Goal: Task Accomplishment & Management: Manage account settings

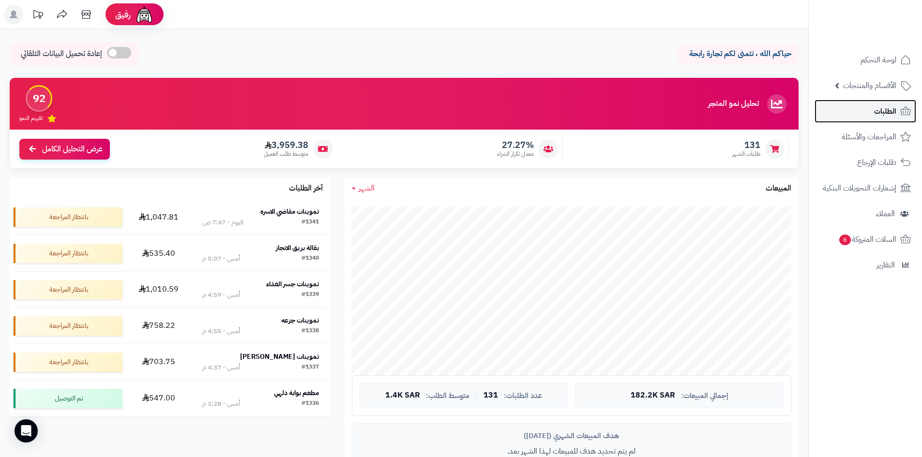
click at [850, 109] on link "الطلبات" at bounding box center [866, 111] width 102 height 23
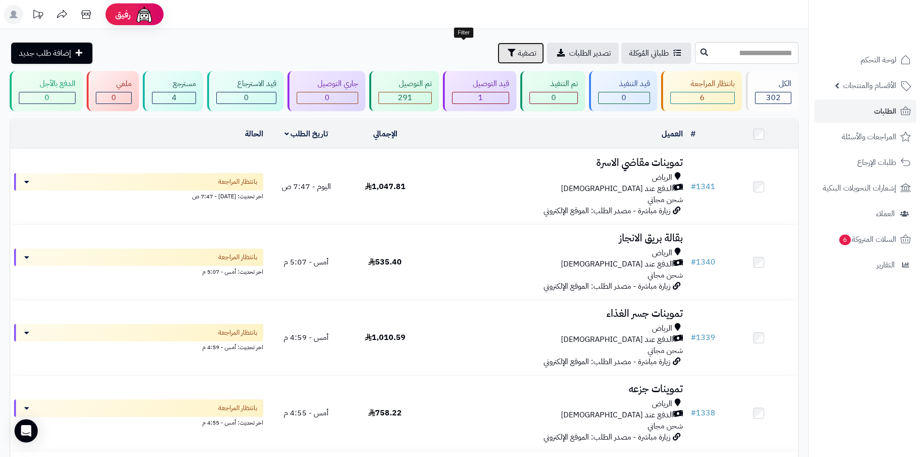
drag, startPoint x: 463, startPoint y: 45, endPoint x: 429, endPoint y: 67, distance: 40.0
click at [498, 45] on button "تصفية" at bounding box center [521, 53] width 46 height 21
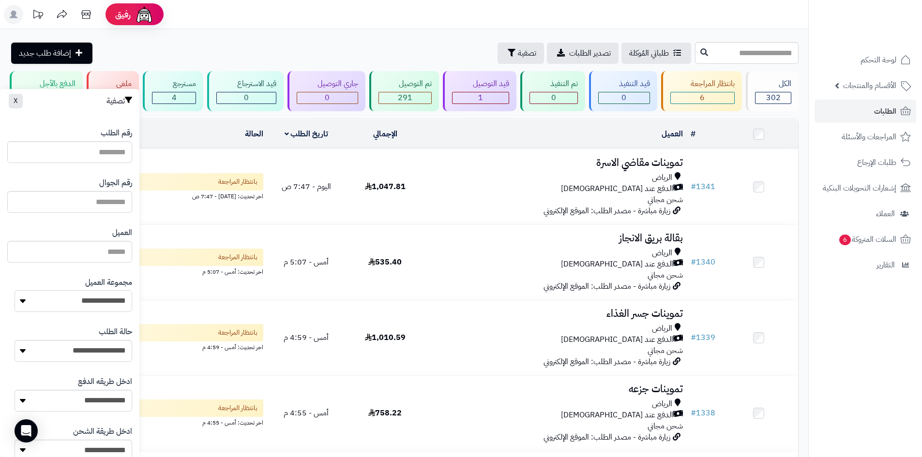
click at [77, 292] on select "**********" at bounding box center [74, 301] width 118 height 22
click at [15, 290] on select "**********" at bounding box center [74, 301] width 118 height 22
click at [91, 308] on select "**********" at bounding box center [74, 301] width 118 height 22
select select "*"
click at [15, 290] on select "**********" at bounding box center [74, 301] width 118 height 22
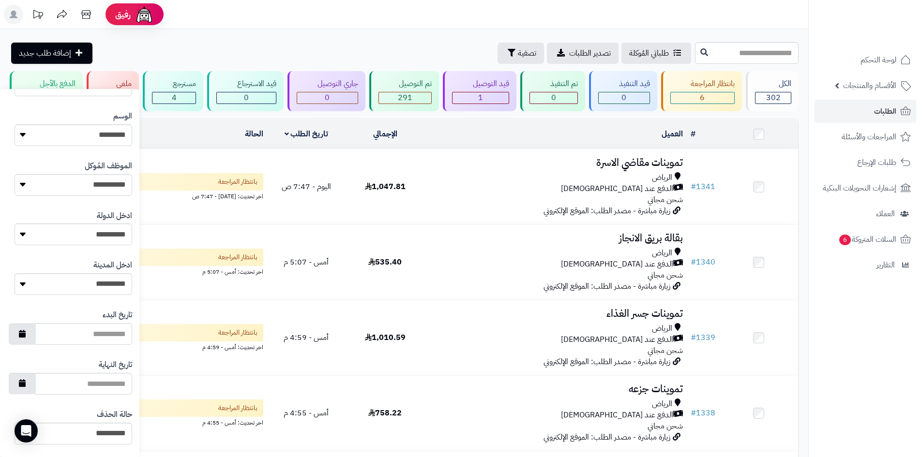
scroll to position [411, 0]
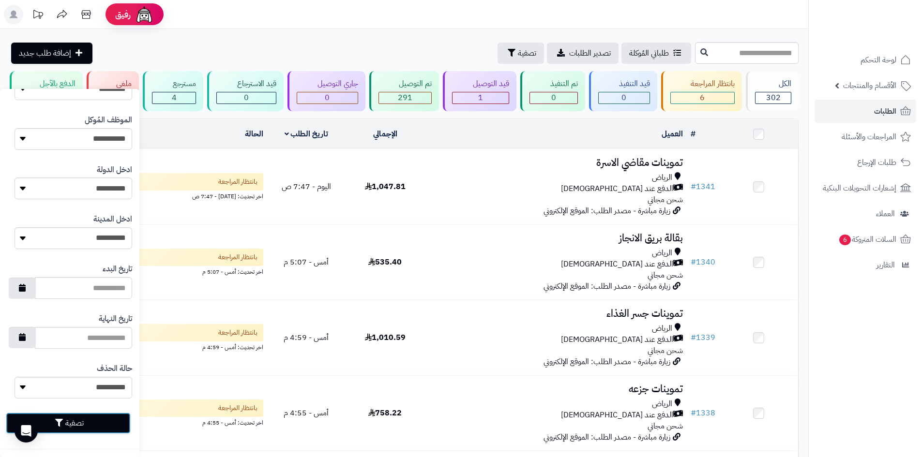
click at [96, 422] on button "تصفية" at bounding box center [68, 423] width 125 height 21
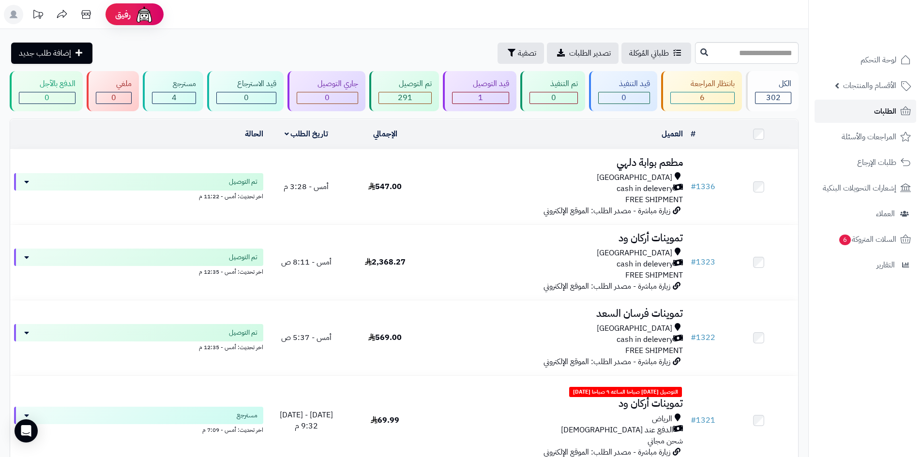
click at [850, 113] on link "الطلبات" at bounding box center [866, 111] width 102 height 23
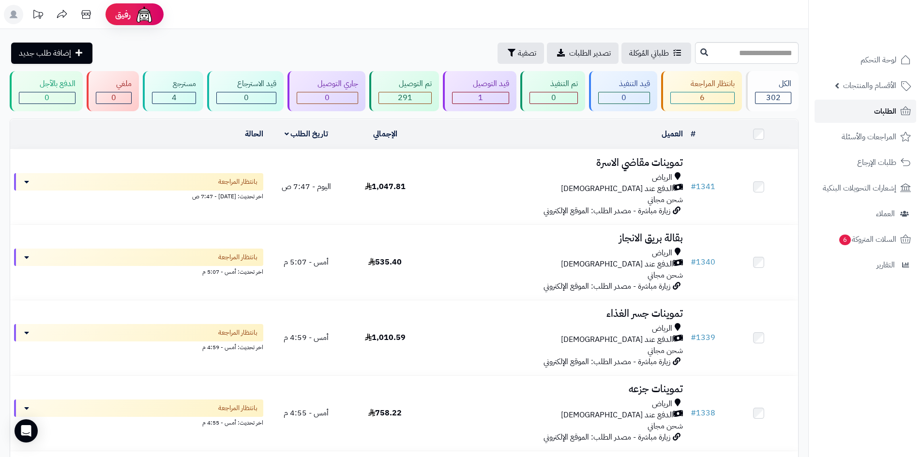
click at [850, 113] on link "الطلبات" at bounding box center [866, 111] width 102 height 23
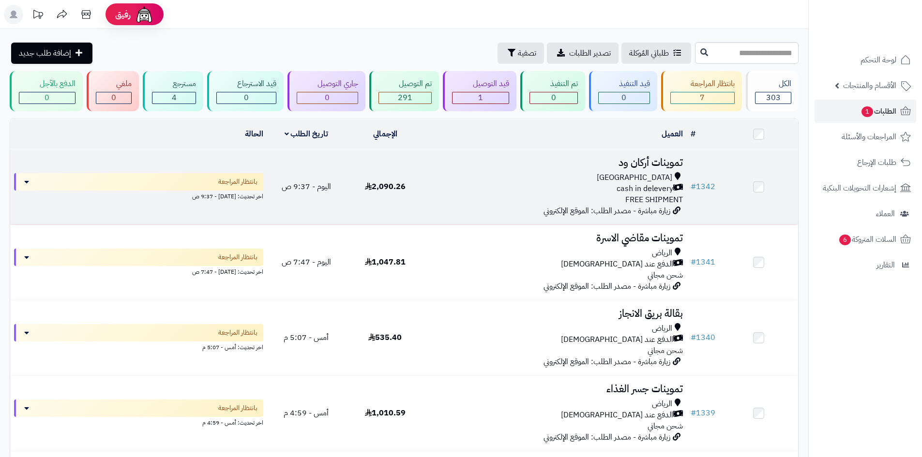
click at [430, 189] on div "cash in delevery" at bounding box center [555, 188] width 255 height 11
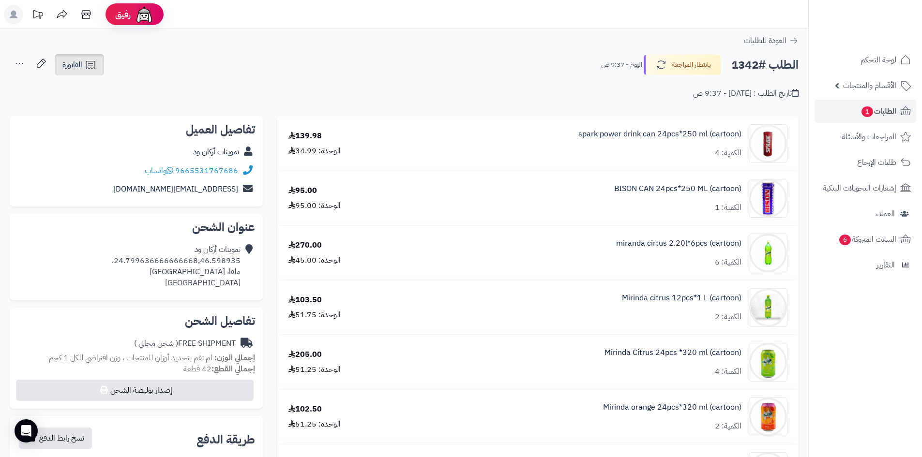
click at [78, 69] on span "الفاتورة" at bounding box center [72, 65] width 20 height 12
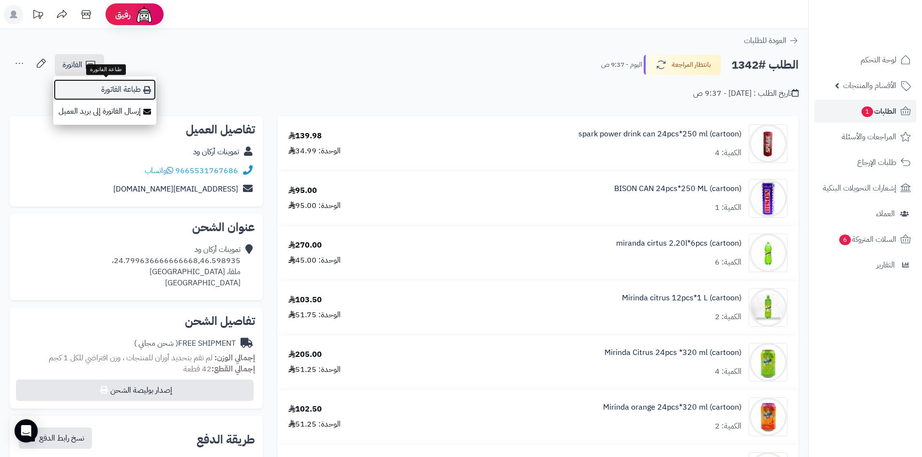
click at [128, 89] on link "طباعة الفاتورة" at bounding box center [104, 90] width 103 height 22
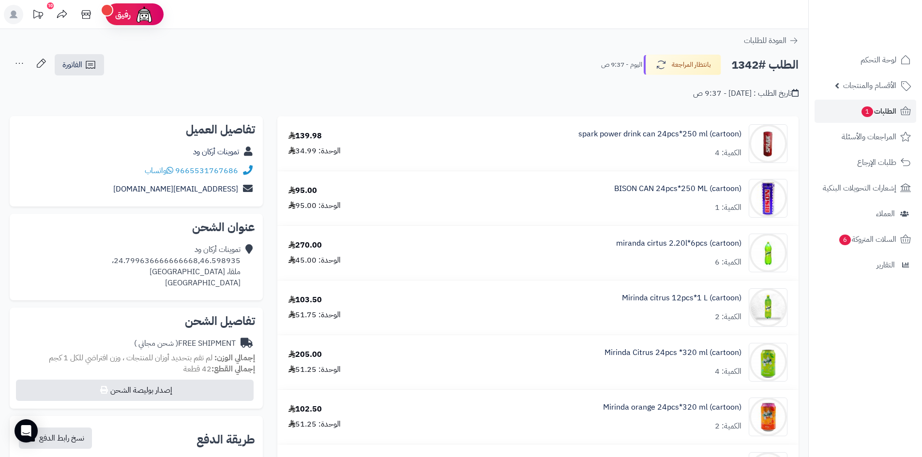
click at [694, 64] on button "بانتظار المراجعة" at bounding box center [682, 64] width 77 height 20
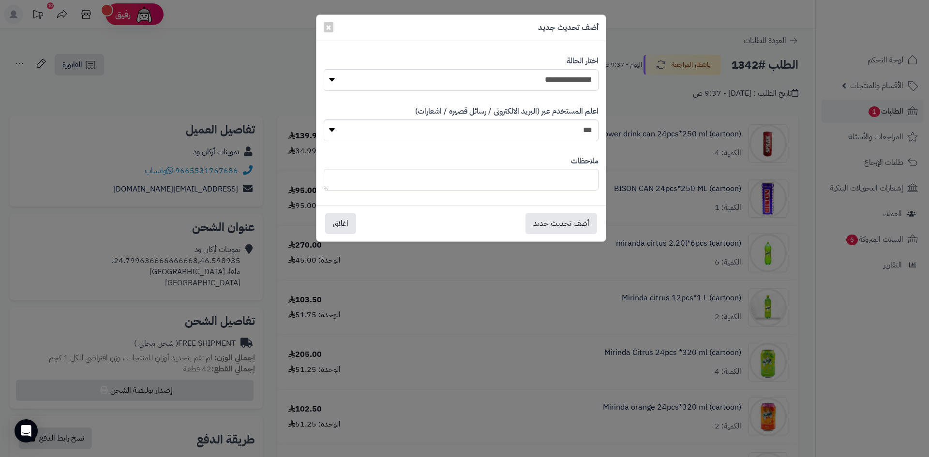
click at [553, 84] on select "**********" at bounding box center [461, 80] width 275 height 22
select select "**"
click at [324, 69] on select "**********" at bounding box center [461, 80] width 275 height 22
click at [566, 226] on button "أضف تحديث جديد" at bounding box center [562, 222] width 72 height 21
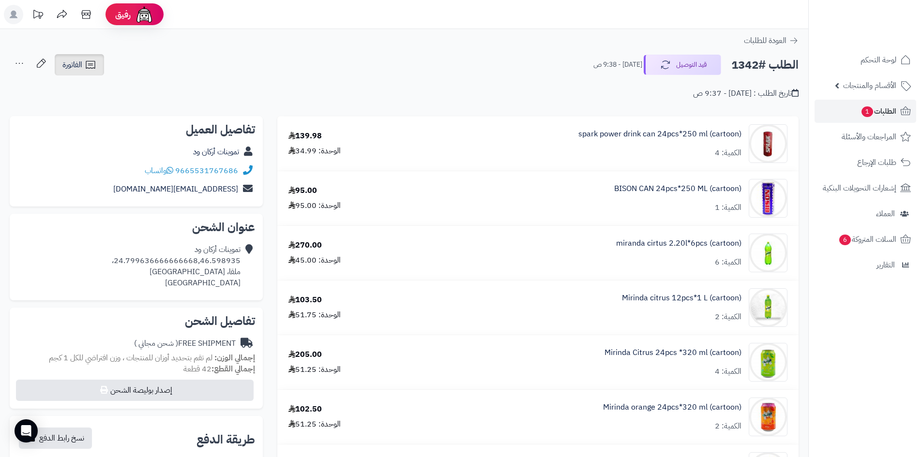
click at [88, 60] on icon at bounding box center [91, 65] width 12 height 12
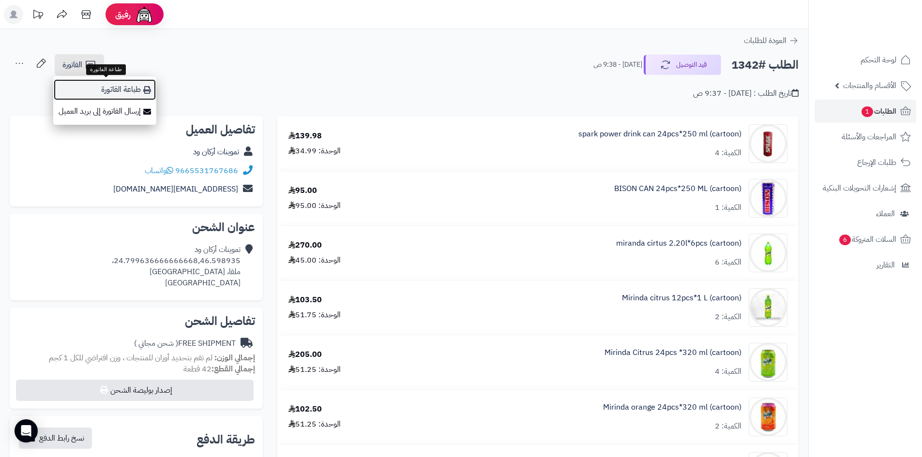
click at [128, 86] on link "طباعة الفاتورة" at bounding box center [104, 90] width 103 height 22
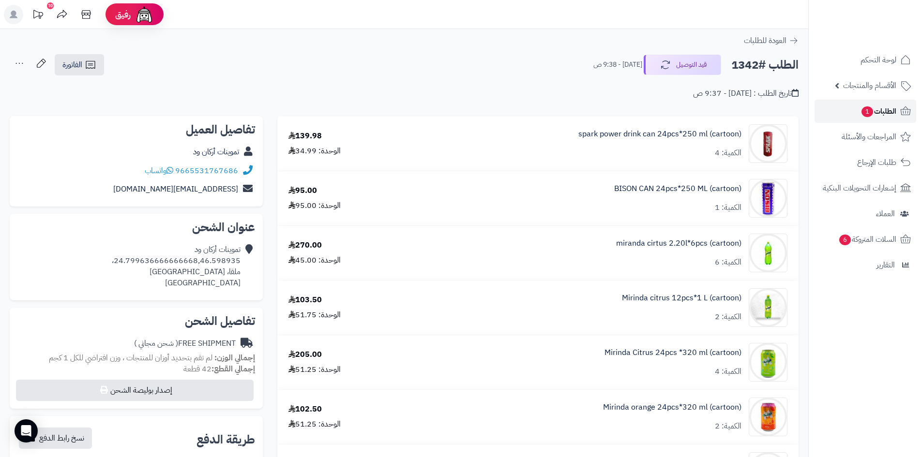
click at [831, 108] on link "الطلبات 1" at bounding box center [866, 111] width 102 height 23
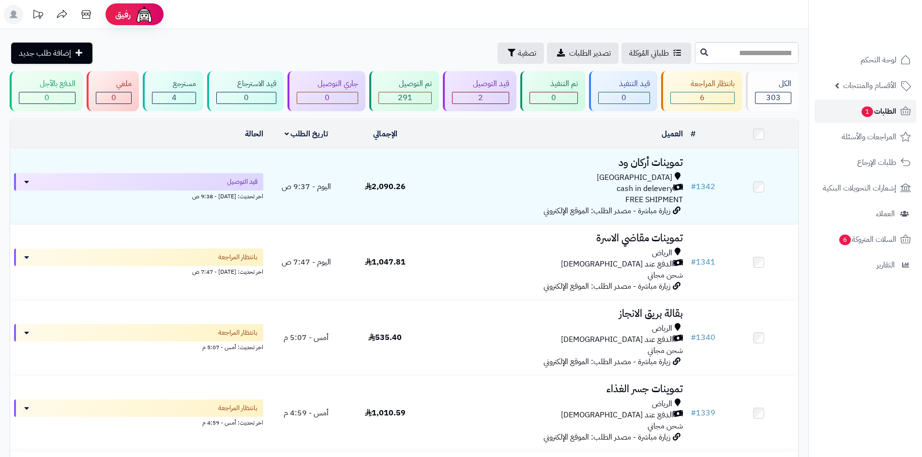
click at [901, 114] on icon at bounding box center [906, 112] width 12 height 12
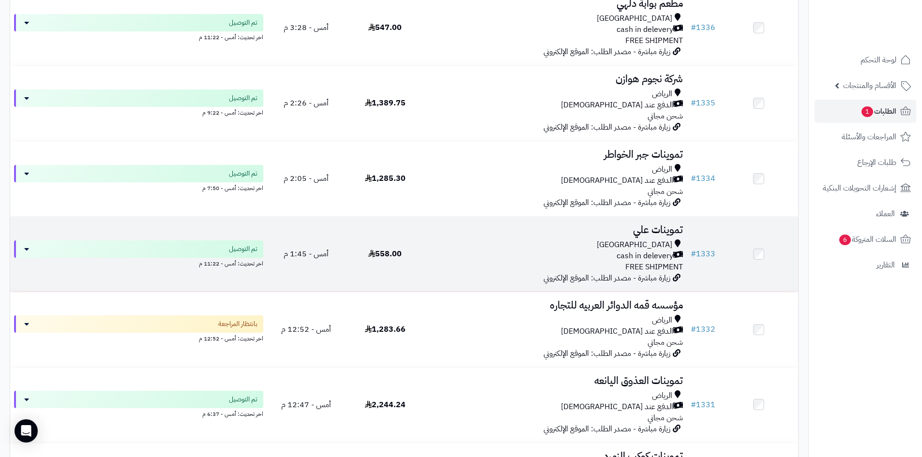
scroll to position [629, 0]
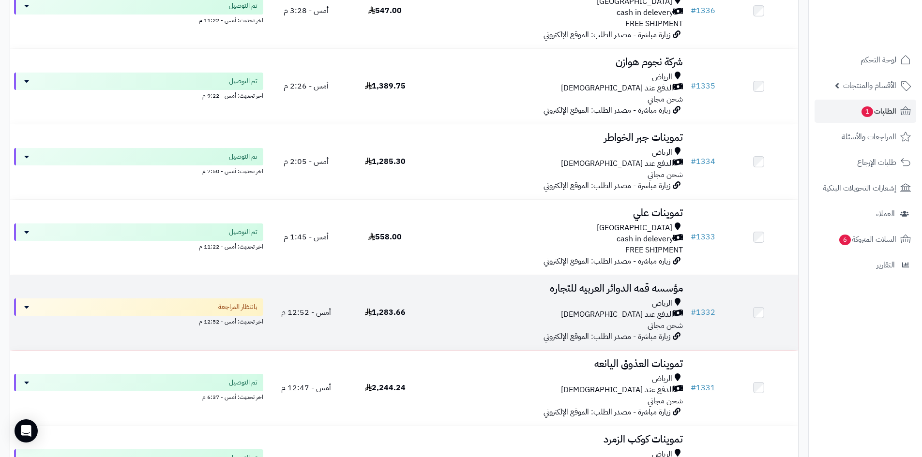
click at [469, 298] on div "الرياض" at bounding box center [555, 303] width 255 height 11
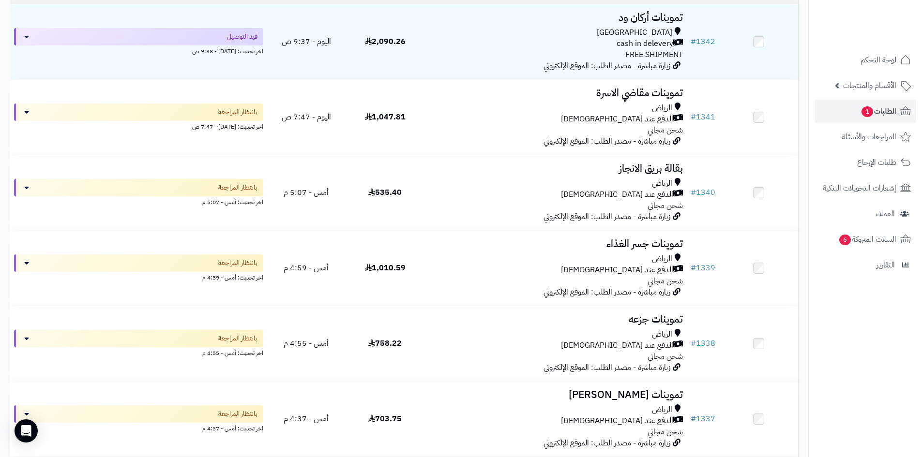
scroll to position [48, 0]
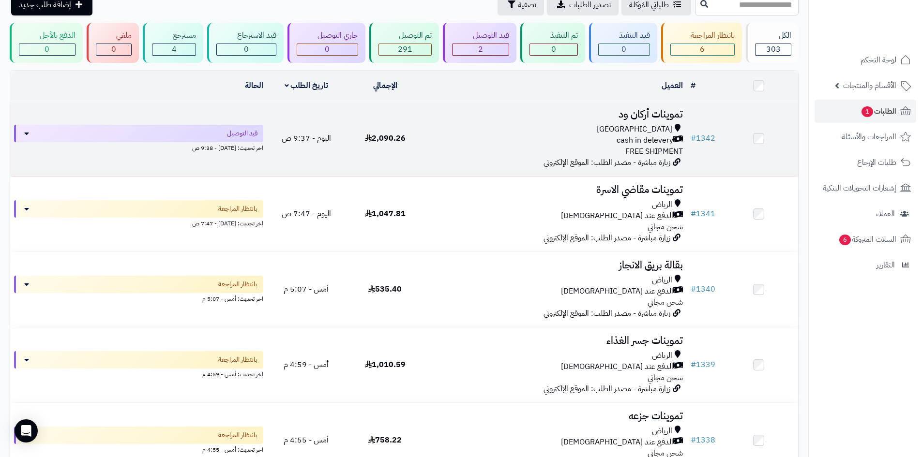
click at [430, 130] on div "[GEOGRAPHIC_DATA]" at bounding box center [555, 129] width 255 height 11
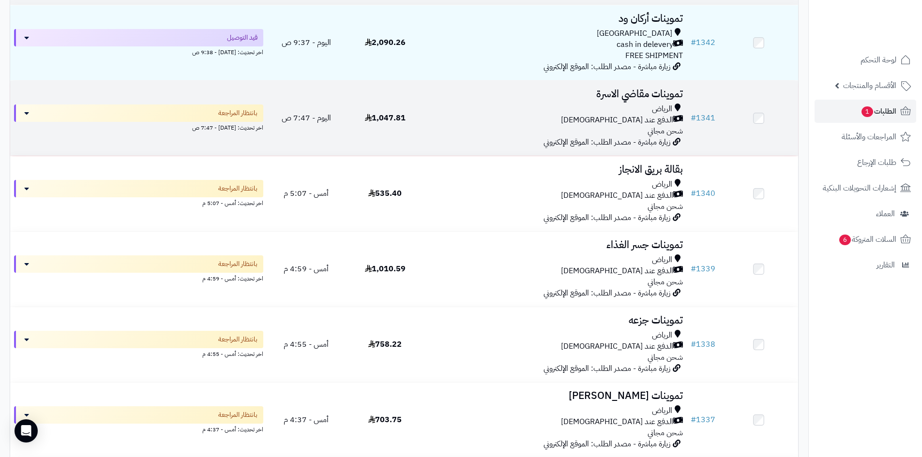
scroll to position [145, 0]
click at [484, 127] on div "الرياض الدفع عند الاستلام شحن مجاني" at bounding box center [555, 119] width 255 height 33
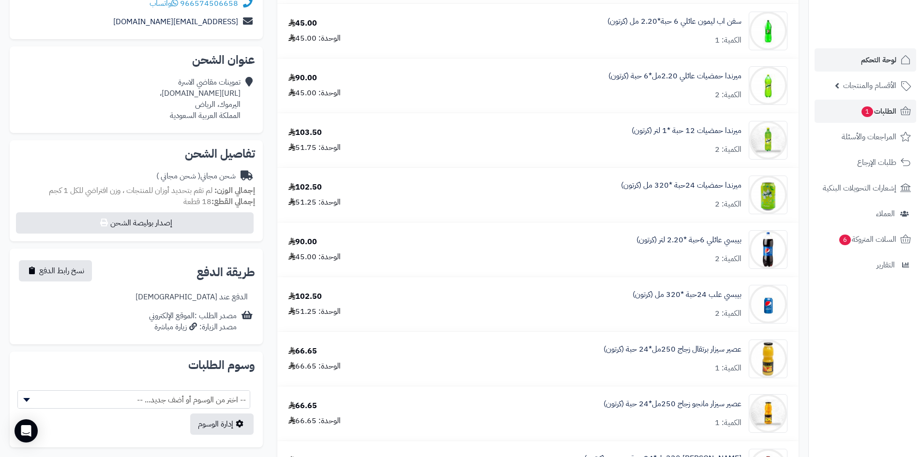
scroll to position [145, 0]
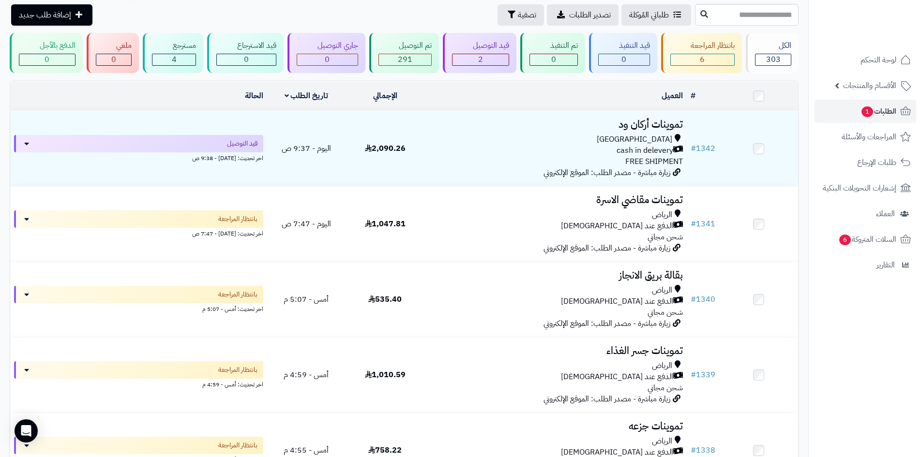
scroll to position [87, 0]
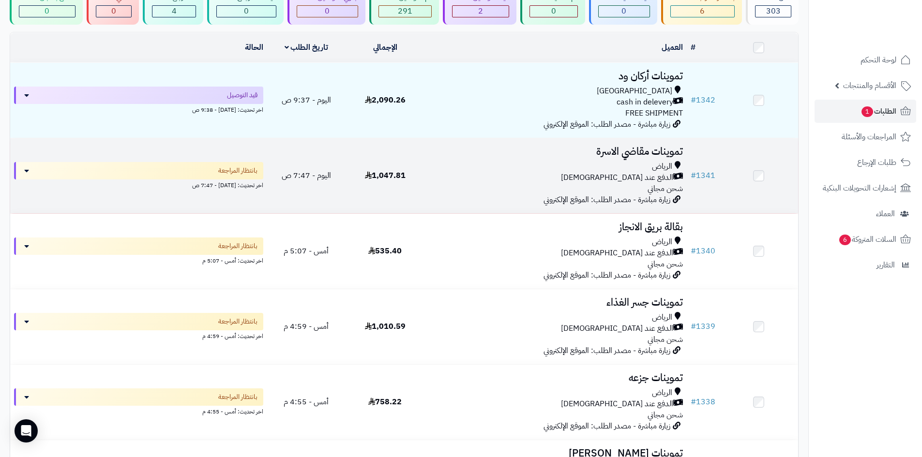
click at [522, 180] on div "الدفع عند [DEMOGRAPHIC_DATA]" at bounding box center [555, 177] width 255 height 11
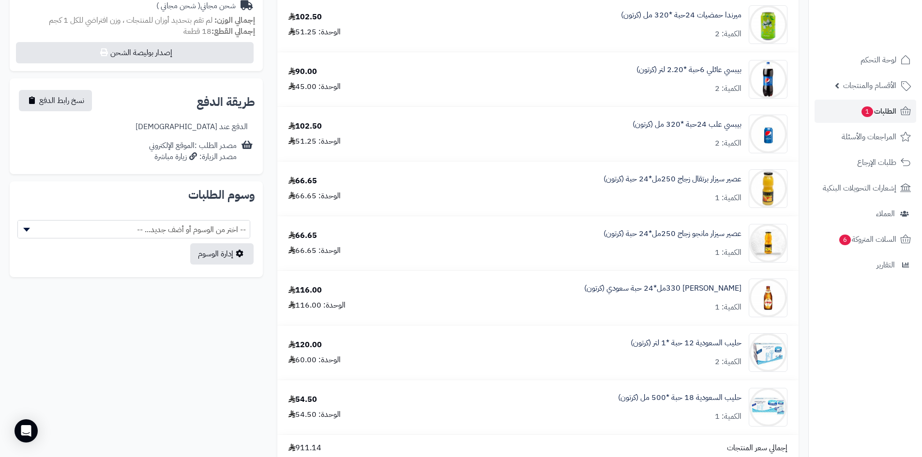
scroll to position [145, 0]
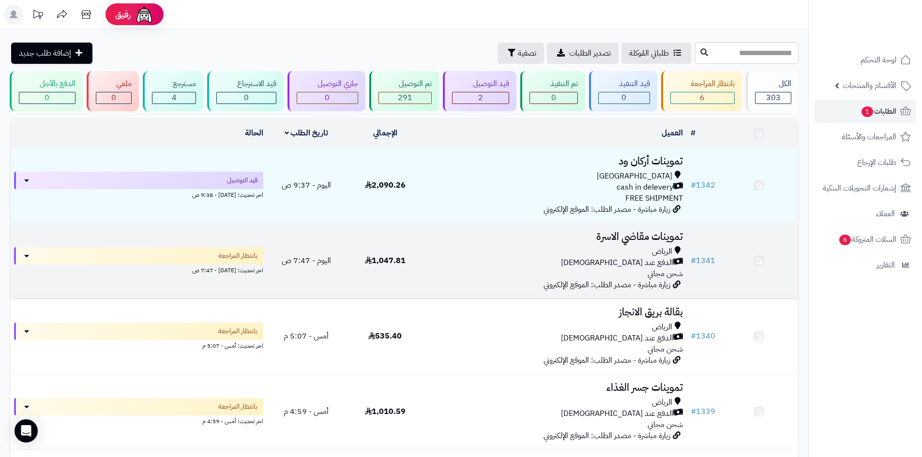
scroll to position [87, 0]
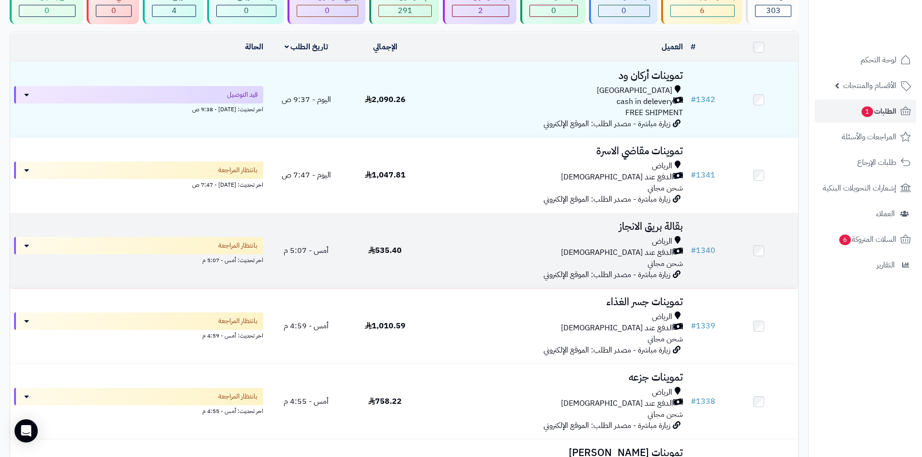
click at [471, 237] on div "الرياض" at bounding box center [555, 241] width 255 height 11
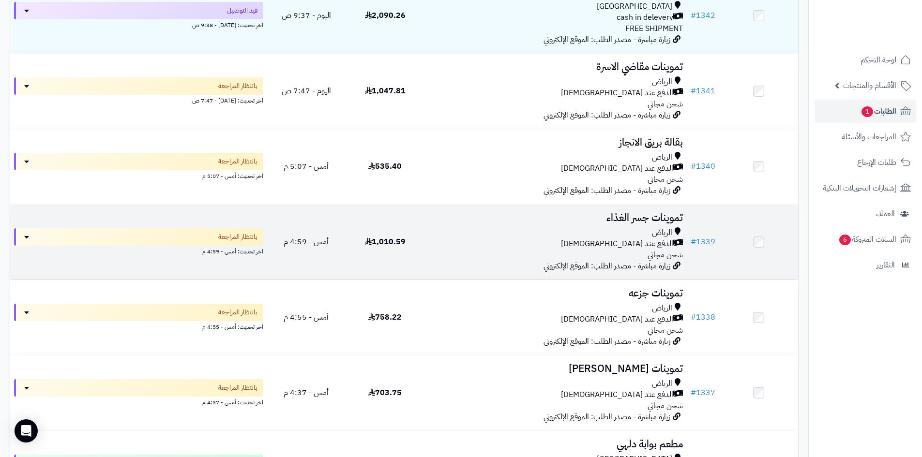
scroll to position [184, 0]
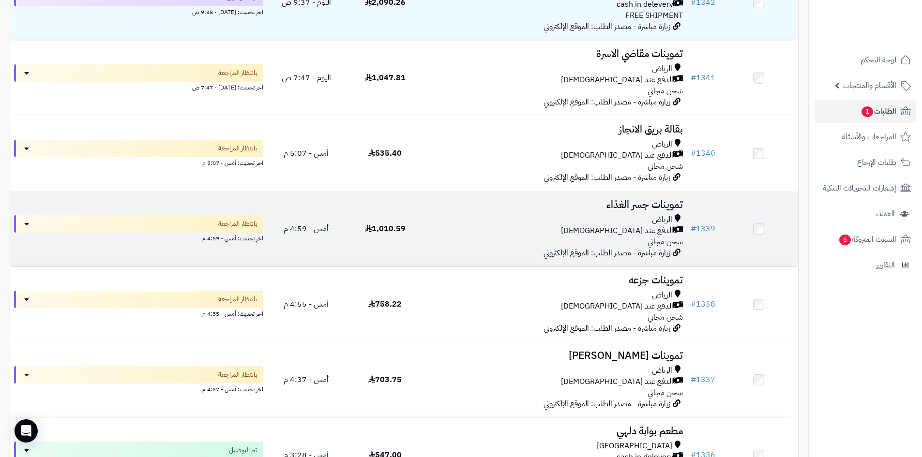
click at [460, 232] on div "الدفع عند [DEMOGRAPHIC_DATA]" at bounding box center [555, 231] width 255 height 11
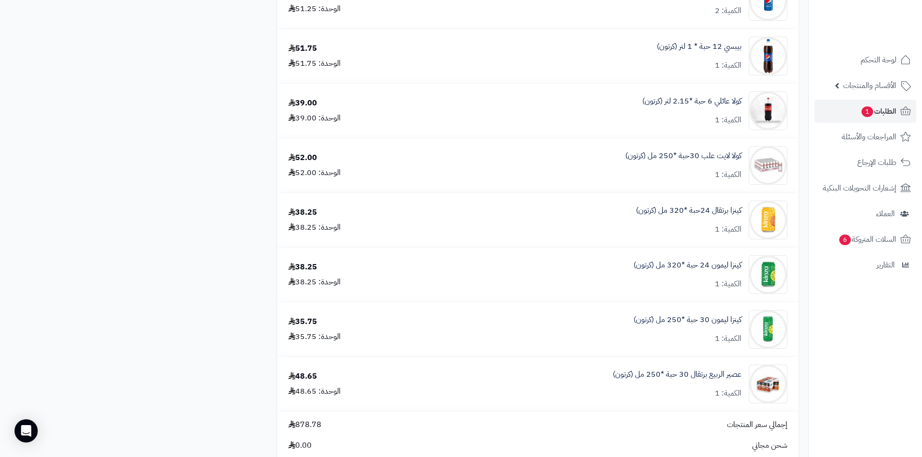
scroll to position [581, 0]
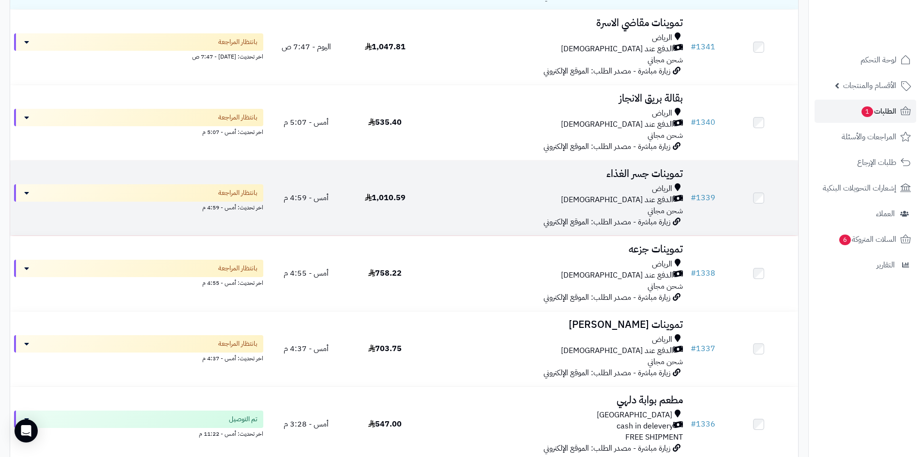
scroll to position [233, 0]
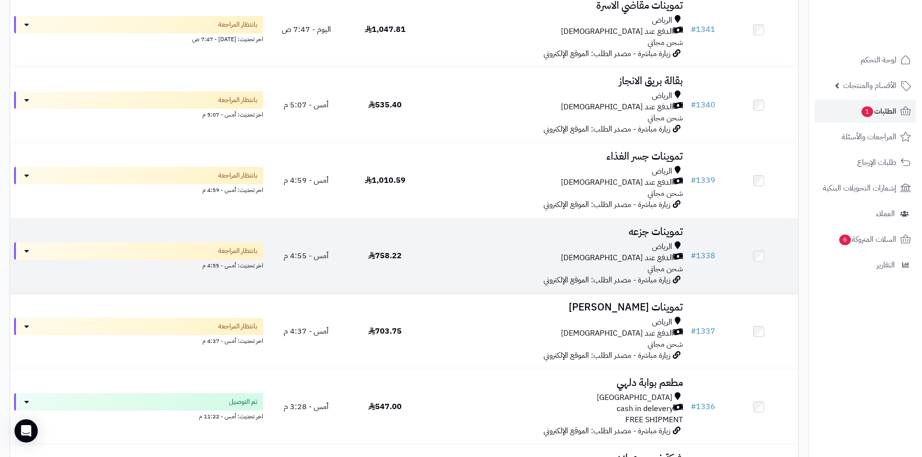
click at [447, 245] on div "الرياض" at bounding box center [555, 246] width 255 height 11
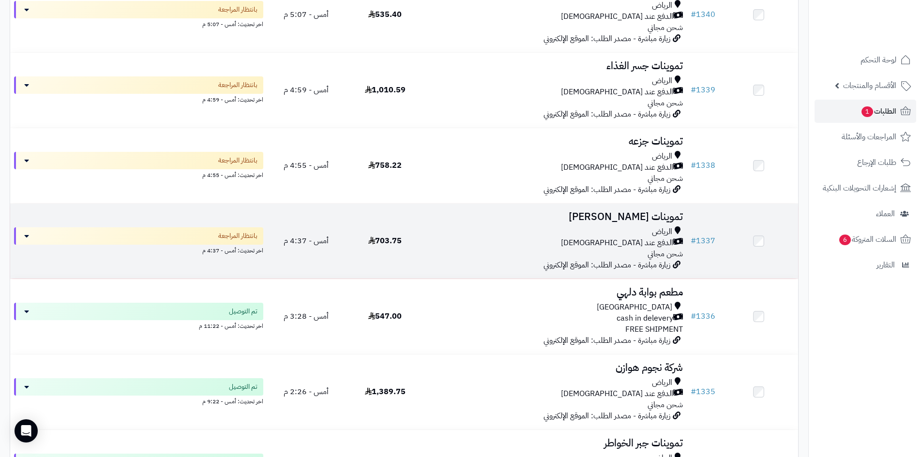
scroll to position [330, 0]
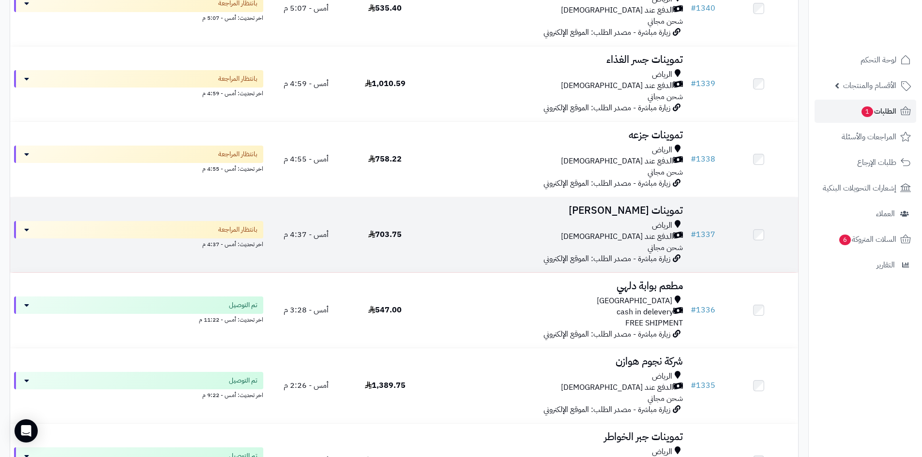
click at [504, 248] on div "الرياض الدفع عند الاستلام شحن مجاني" at bounding box center [555, 236] width 255 height 33
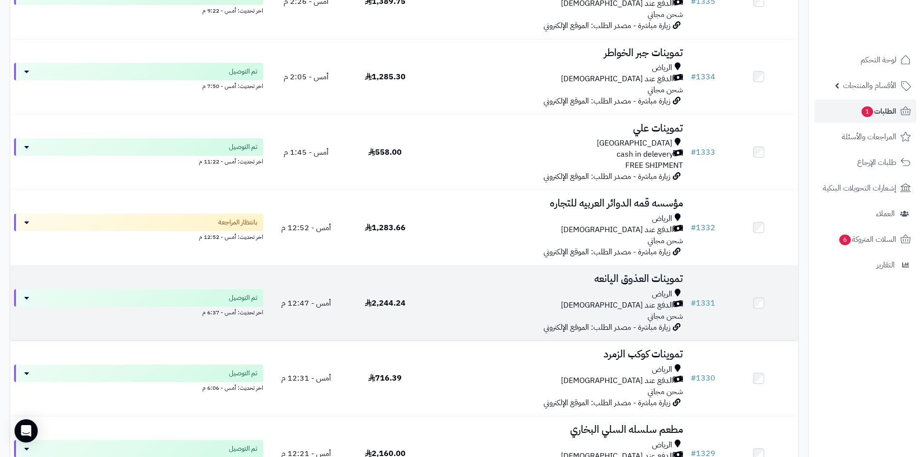
scroll to position [717, 0]
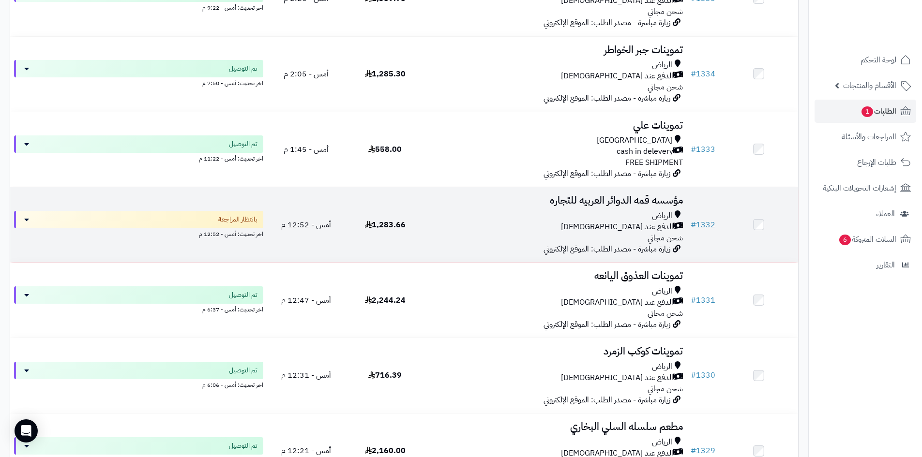
click at [445, 245] on td "مؤسسه قمه الدوائر العربيه للتجاره [PERSON_NAME] عند الاستلام شحن مجاني زيارة مب…" at bounding box center [555, 224] width 262 height 75
click at [449, 226] on div "الدفع عند [DEMOGRAPHIC_DATA]" at bounding box center [555, 227] width 255 height 11
